Goal: Information Seeking & Learning: Learn about a topic

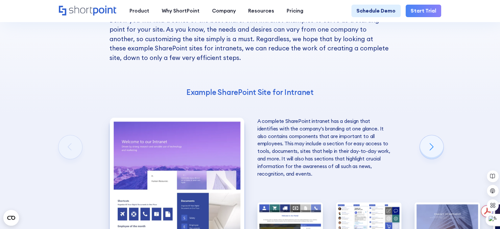
scroll to position [862, 0]
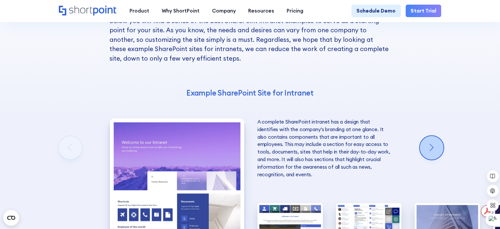
click at [430, 135] on div "Next slide" at bounding box center [432, 147] width 24 height 24
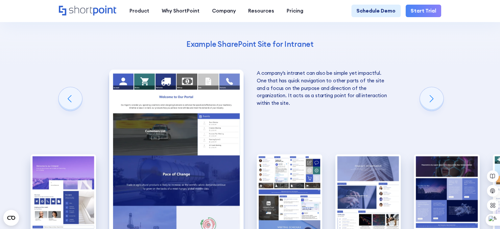
scroll to position [911, 0]
click at [254, 49] on div "A complete SharePoint intranet has a design that identifies with the company's …" at bounding box center [249, 152] width 65 height 206
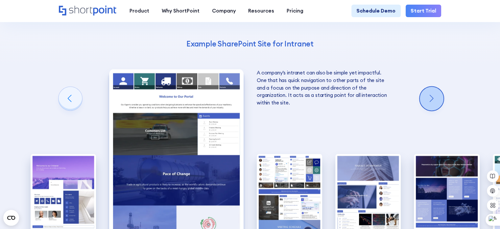
click at [435, 86] on div "Next slide" at bounding box center [432, 98] width 24 height 24
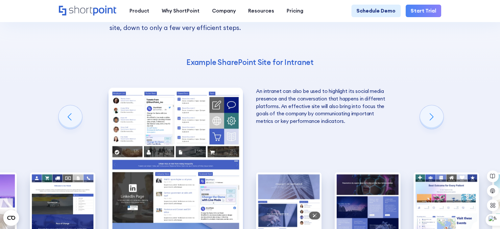
scroll to position [891, 0]
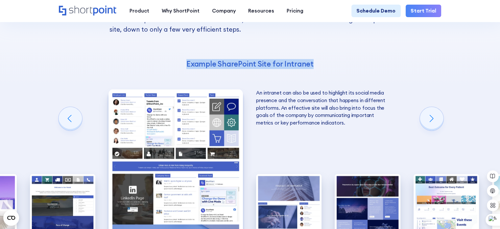
drag, startPoint x: 186, startPoint y: 29, endPoint x: 327, endPoint y: 25, distance: 141.1
click at [328, 59] on h4 "Example SharePoint Site for Intranet" at bounding box center [250, 64] width 281 height 10
drag, startPoint x: 186, startPoint y: 31, endPoint x: 351, endPoint y: 102, distance: 180.3
click at [351, 102] on div "10 Best Intranet Page Examples You Can Use Below you will find a series of the …" at bounding box center [250, 123] width 500 height 424
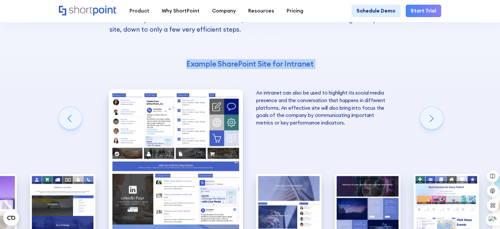
click at [351, 102] on div "10 Best Intranet Page Examples You Can Use Below you will find a series of the …" at bounding box center [250, 123] width 500 height 424
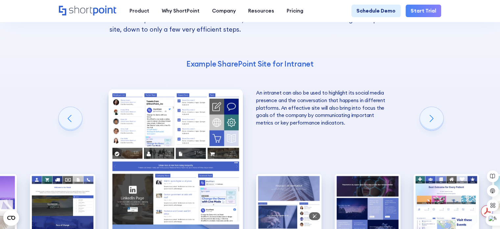
scroll to position [0, 0]
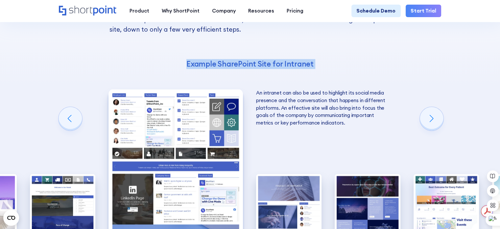
drag, startPoint x: 183, startPoint y: 33, endPoint x: 339, endPoint y: 90, distance: 166.6
click at [339, 90] on div "10 Best Intranet Page Examples You Can Use Below you will find a series of the …" at bounding box center [250, 123] width 500 height 424
click at [339, 90] on p "An intranet can also be used to highlight its social media presence and the con…" at bounding box center [323, 107] width 134 height 37
click at [399, 102] on div "10 Best Intranet Page Examples You Can Use Below you will find a series of the …" at bounding box center [250, 123] width 500 height 424
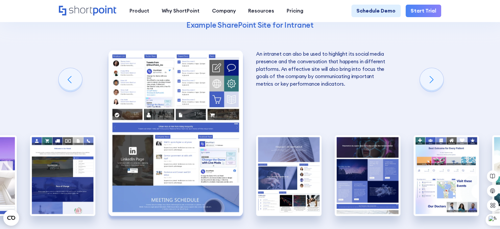
scroll to position [931, 0]
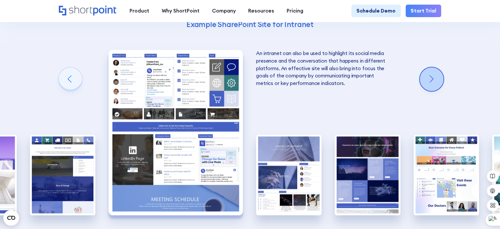
click at [437, 67] on div "Next slide" at bounding box center [432, 79] width 24 height 24
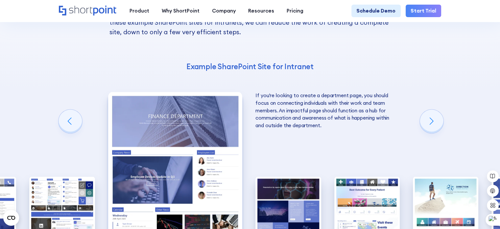
scroll to position [894, 0]
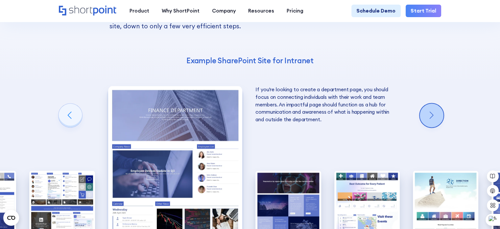
click at [433, 103] on div "Next slide" at bounding box center [432, 115] width 24 height 24
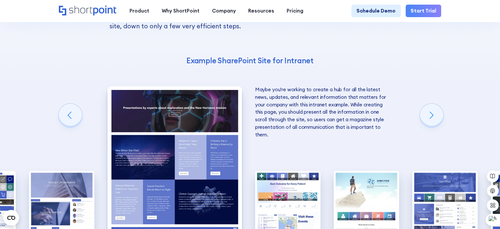
drag, startPoint x: 256, startPoint y: 55, endPoint x: 285, endPoint y: 107, distance: 59.4
click at [285, 107] on div "10 Best Intranet Page Examples You Can Use Below you will find a series of the …" at bounding box center [250, 120] width 500 height 424
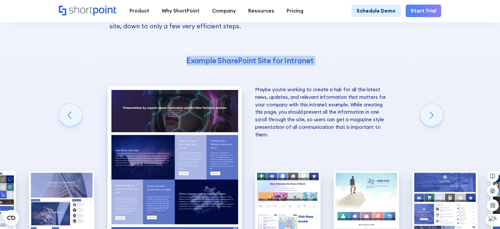
drag, startPoint x: 183, startPoint y: 25, endPoint x: 337, endPoint y: 40, distance: 154.6
click at [337, 40] on div "10 Best Intranet Page Examples You Can Use Below you will find a series of the …" at bounding box center [250, 120] width 500 height 424
click at [376, 50] on div "Ctrl J" at bounding box center [366, 50] width 24 height 9
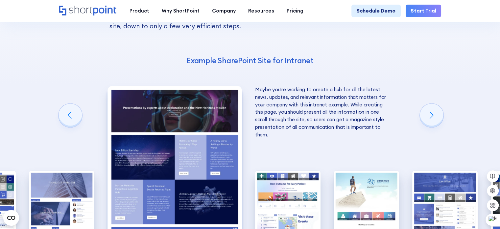
click at [403, 51] on div "10 Best Intranet Page Examples You Can Use Below you will find a series of the …" at bounding box center [250, 120] width 500 height 424
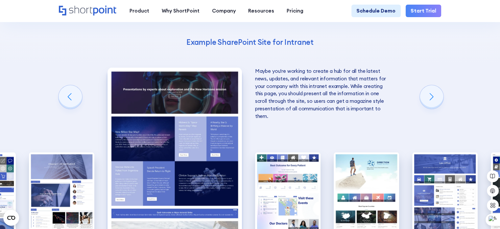
scroll to position [914, 0]
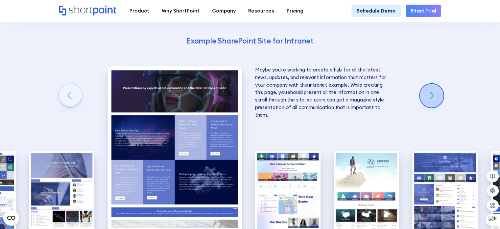
click at [430, 84] on div "Next slide" at bounding box center [432, 96] width 24 height 24
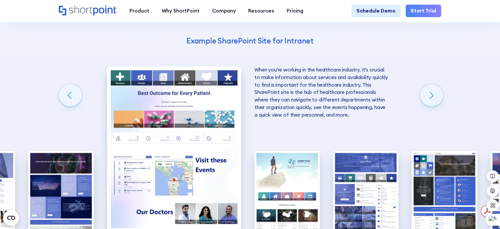
scroll to position [0, 0]
click at [431, 84] on div "Next slide" at bounding box center [432, 96] width 24 height 24
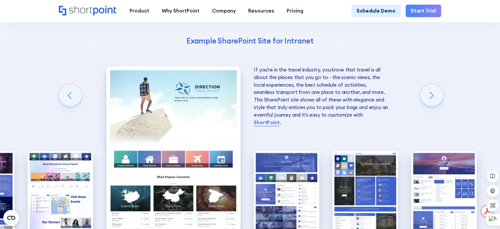
drag, startPoint x: 255, startPoint y: 36, endPoint x: 407, endPoint y: 90, distance: 161.9
click at [407, 90] on div "10 Best Intranet Page Examples You Can Use Below you will find a series of the …" at bounding box center [250, 100] width 500 height 424
click at [432, 84] on div "Next slide" at bounding box center [432, 96] width 24 height 24
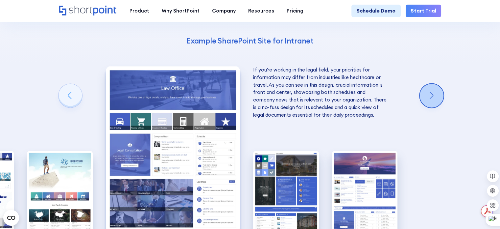
click at [432, 84] on div "Next slide" at bounding box center [432, 96] width 24 height 24
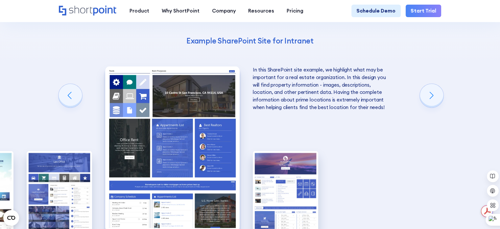
drag, startPoint x: 256, startPoint y: 34, endPoint x: 403, endPoint y: 119, distance: 170.2
click at [403, 119] on div "10 Best Intranet Page Examples You Can Use Below you will find a series of the …" at bounding box center [250, 100] width 500 height 424
click at [436, 84] on div "Next slide" at bounding box center [432, 96] width 24 height 24
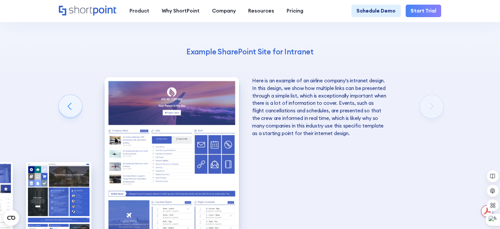
scroll to position [904, 0]
drag, startPoint x: 257, startPoint y: 39, endPoint x: 327, endPoint y: 129, distance: 114.1
click at [327, 129] on div "10 Best Intranet Page Examples You Can Use Below you will find a series of the …" at bounding box center [250, 110] width 500 height 424
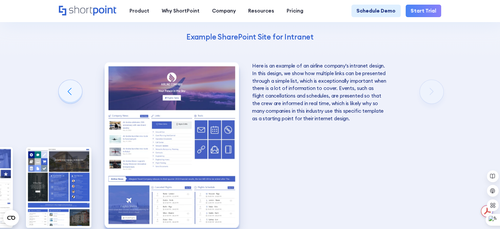
scroll to position [0, 0]
click at [61, 80] on div "Previous slide" at bounding box center [71, 92] width 24 height 24
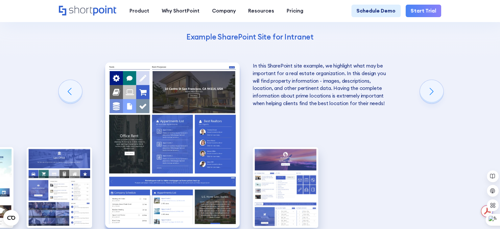
drag, startPoint x: 255, startPoint y: 30, endPoint x: 409, endPoint y: 106, distance: 171.6
click at [409, 106] on div "10 Best Intranet Page Examples You Can Use Below you will find a series of the …" at bounding box center [250, 96] width 500 height 424
drag, startPoint x: 257, startPoint y: 31, endPoint x: 394, endPoint y: 70, distance: 142.2
click at [394, 70] on div "10 Best Intranet Page Examples You Can Use Below you will find a series of the …" at bounding box center [250, 96] width 500 height 424
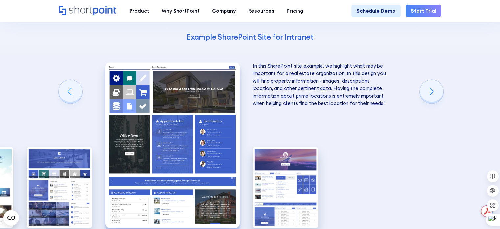
drag, startPoint x: 255, startPoint y: 31, endPoint x: 395, endPoint y: 73, distance: 146.2
click at [395, 73] on div "10 Best Intranet Page Examples You Can Use Below you will find a series of the …" at bounding box center [250, 96] width 500 height 424
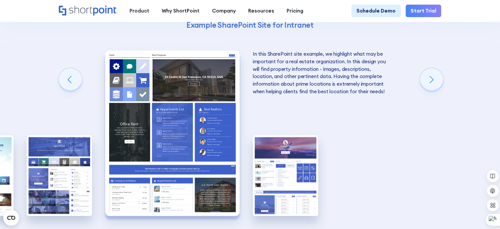
scroll to position [909, 0]
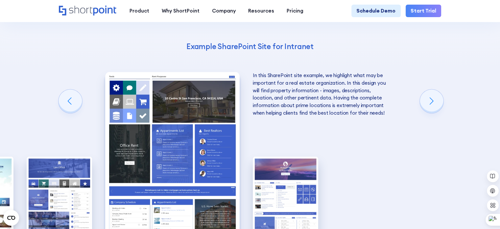
drag, startPoint x: 256, startPoint y: 40, endPoint x: 397, endPoint y: 86, distance: 148.1
click at [397, 86] on div "10 Best Intranet Page Examples You Can Use Below you will find a series of the …" at bounding box center [250, 105] width 500 height 424
click at [373, 104] on div "10 Best Intranet Page Examples You Can Use Below you will find a series of the …" at bounding box center [250, 105] width 500 height 424
click at [435, 89] on div "Next slide" at bounding box center [432, 101] width 24 height 24
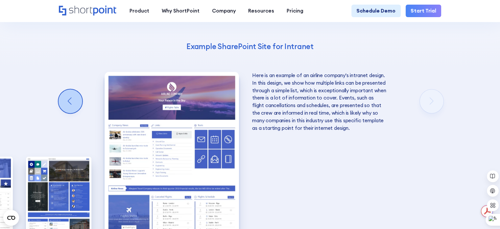
click at [68, 89] on div "Previous slide" at bounding box center [71, 101] width 24 height 24
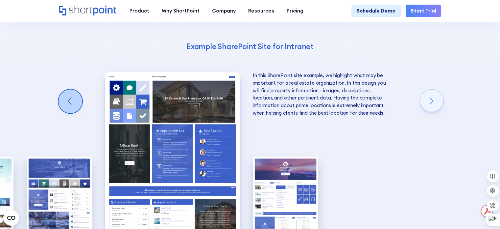
click at [68, 89] on div "Previous slide" at bounding box center [71, 101] width 24 height 24
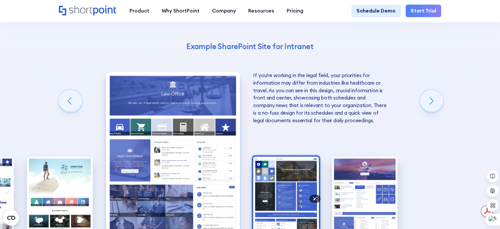
click at [305, 156] on img "9 / 10" at bounding box center [285, 196] width 65 height 81
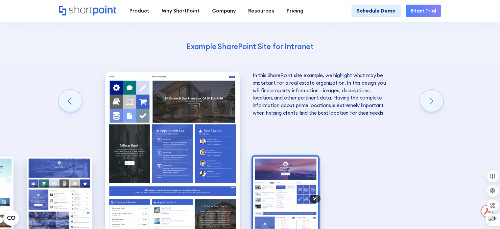
click at [288, 156] on img "10 / 10" at bounding box center [285, 196] width 65 height 81
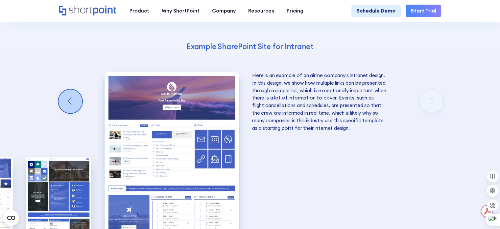
click at [71, 89] on div "Previous slide" at bounding box center [71, 101] width 24 height 24
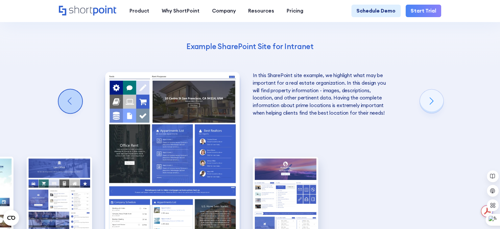
click at [71, 89] on div "Previous slide" at bounding box center [71, 101] width 24 height 24
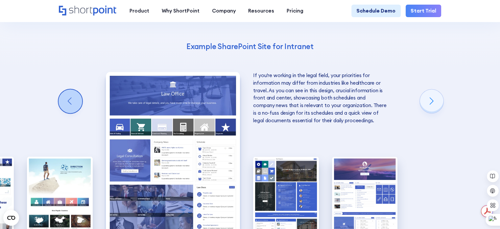
click at [71, 89] on div "Previous slide" at bounding box center [71, 101] width 24 height 24
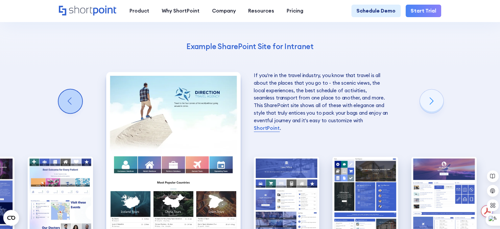
click at [71, 89] on div "Previous slide" at bounding box center [71, 101] width 24 height 24
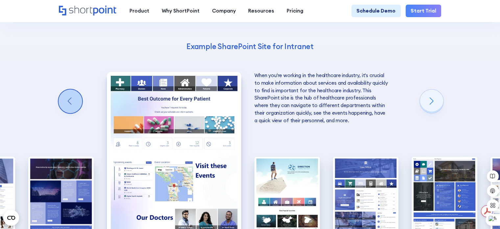
click at [71, 89] on div "Previous slide" at bounding box center [71, 101] width 24 height 24
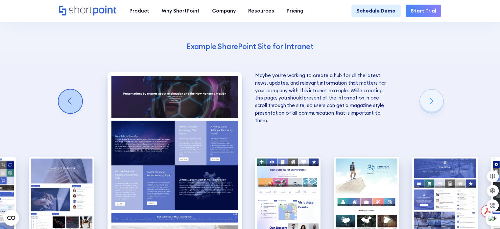
click at [71, 89] on div "Previous slide" at bounding box center [71, 101] width 24 height 24
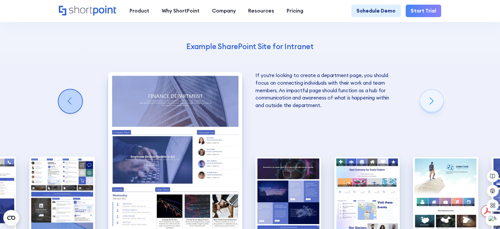
click at [71, 89] on div "Previous slide" at bounding box center [71, 101] width 24 height 24
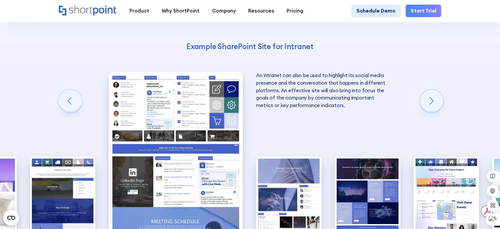
click at [255, 51] on div "A complete SharePoint intranet has a design that identifies with the company's …" at bounding box center [249, 154] width 65 height 206
click at [73, 89] on div "Previous slide" at bounding box center [71, 101] width 24 height 24
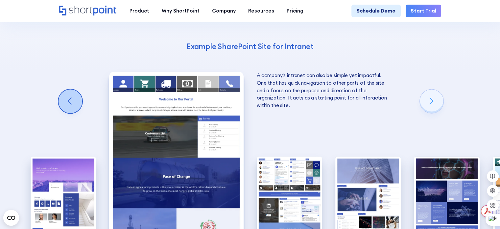
click at [68, 89] on div "Previous slide" at bounding box center [71, 101] width 24 height 24
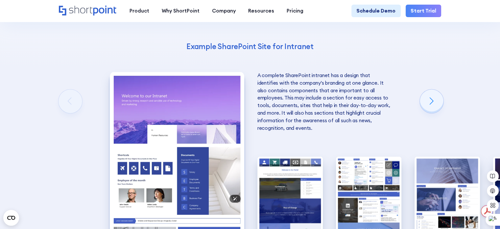
click at [200, 115] on img "1 / 10" at bounding box center [177, 154] width 134 height 165
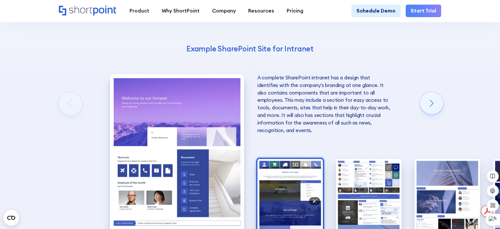
click at [290, 159] on img "2 / 10" at bounding box center [289, 199] width 65 height 81
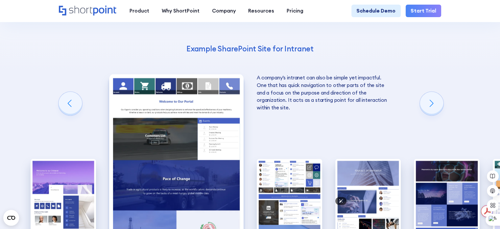
click at [290, 159] on img "3 / 10" at bounding box center [289, 199] width 65 height 81
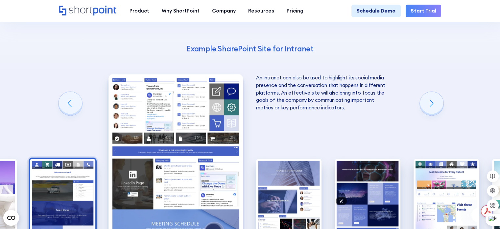
click at [290, 159] on img "4 / 10" at bounding box center [288, 199] width 65 height 81
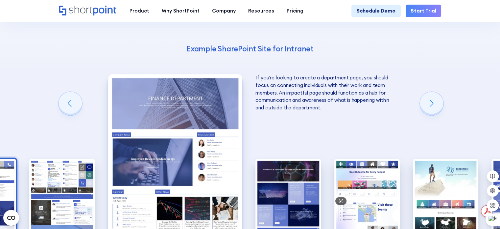
click at [290, 159] on img "5 / 10" at bounding box center [288, 199] width 65 height 81
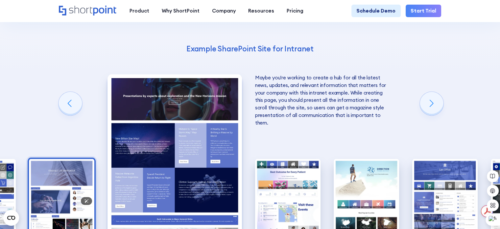
click at [66, 159] on img "4 / 10" at bounding box center [61, 199] width 65 height 81
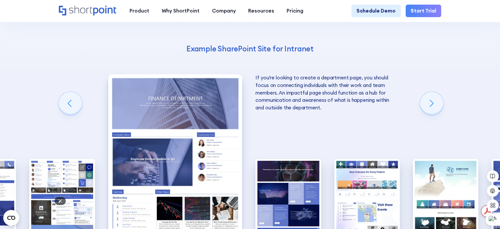
click at [66, 159] on img "3 / 10" at bounding box center [61, 199] width 65 height 81
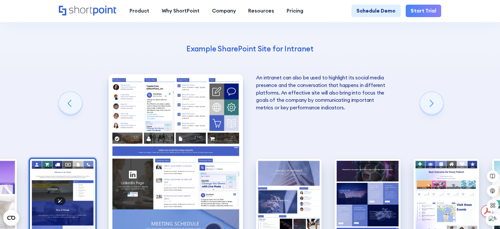
click at [50, 160] on img "2 / 10" at bounding box center [62, 199] width 65 height 81
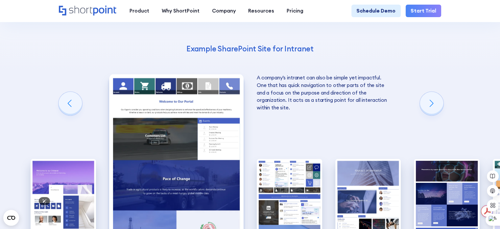
click at [50, 160] on img "1 / 10" at bounding box center [63, 199] width 65 height 81
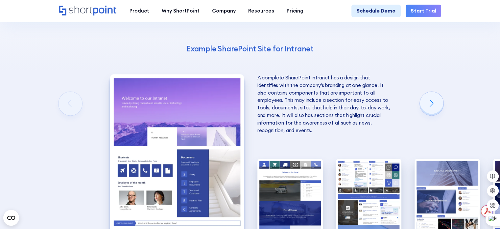
drag, startPoint x: 253, startPoint y: 32, endPoint x: 322, endPoint y: 106, distance: 101.2
click at [322, 106] on div "10 Best Intranet Page Examples You Can Use Below you will find a series of the …" at bounding box center [250, 108] width 500 height 424
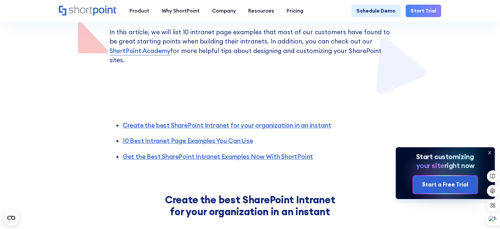
scroll to position [272, 0]
